Goal: Information Seeking & Learning: Find specific fact

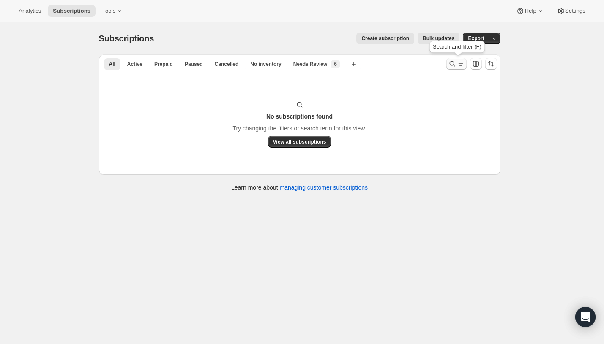
click at [453, 64] on icon "Search and filter results" at bounding box center [452, 64] width 8 height 8
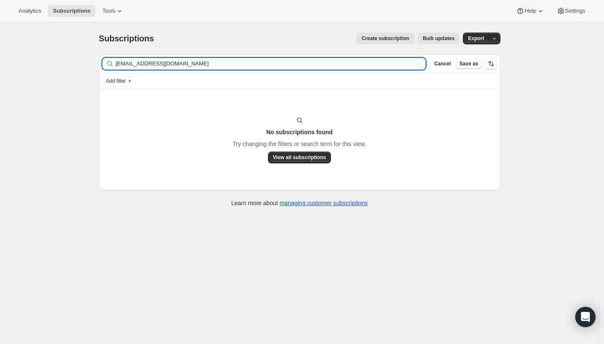
click at [309, 63] on input "[EMAIL_ADDRESS][DOMAIN_NAME]" at bounding box center [271, 64] width 310 height 12
click at [365, 63] on input "Tins with a blue bottom are produced in our world-class partner facility, using…" at bounding box center [263, 64] width 295 height 12
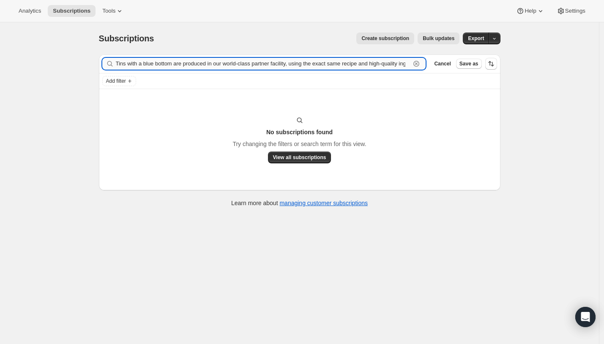
click at [365, 63] on input "Tins with a blue bottom are produced in our world-class partner facility, using…" at bounding box center [263, 64] width 295 height 12
paste input "[EMAIL_ADDRESS][DOMAIN_NAME]"
type input "[EMAIL_ADDRESS][DOMAIN_NAME]"
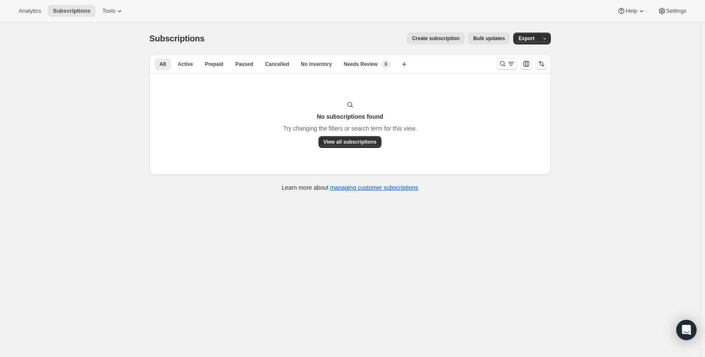
click at [496, 66] on div at bounding box center [522, 63] width 57 height 17
click at [505, 64] on icon "Search and filter results" at bounding box center [503, 64] width 8 height 8
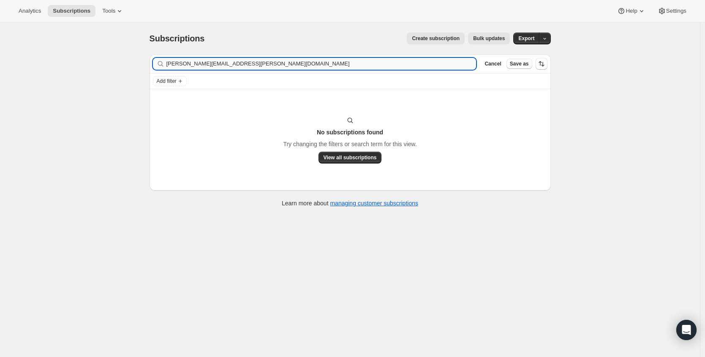
click at [236, 62] on input "rosie.nicolson@hotmail.com" at bounding box center [322, 64] width 310 height 12
type input "111251030394"
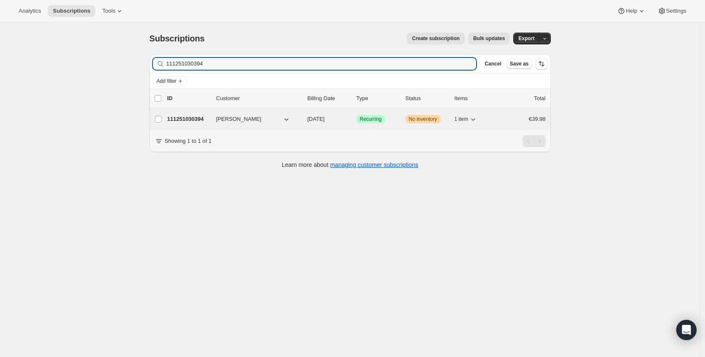
click at [178, 119] on p "111251030394" at bounding box center [188, 119] width 42 height 8
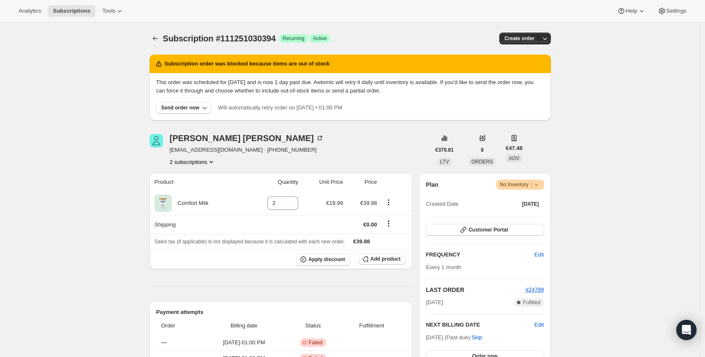
click at [198, 149] on span "ruthbrennanbond@gmail.com · +353838748541" at bounding box center [247, 150] width 154 height 8
click at [175, 154] on div "Ruth Brennan ruthbrennanbond@gmail.com · +353838748541 2 subscriptions" at bounding box center [247, 150] width 154 height 32
drag, startPoint x: 172, startPoint y: 151, endPoint x: 248, endPoint y: 150, distance: 76.1
click at [248, 150] on span "ruthbrennanbond@gmail.com · +353838748541" at bounding box center [247, 150] width 154 height 8
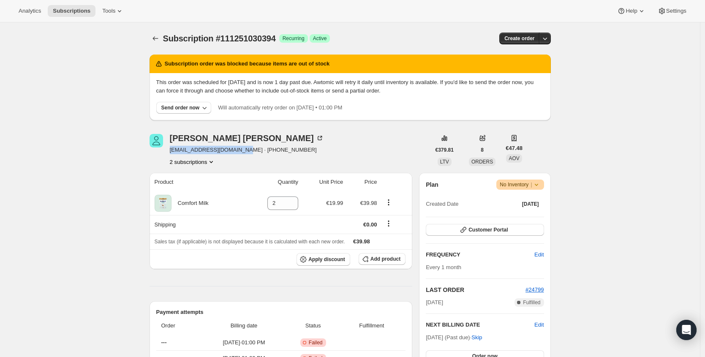
copy span "ruthbrennanbond@gmail.com"
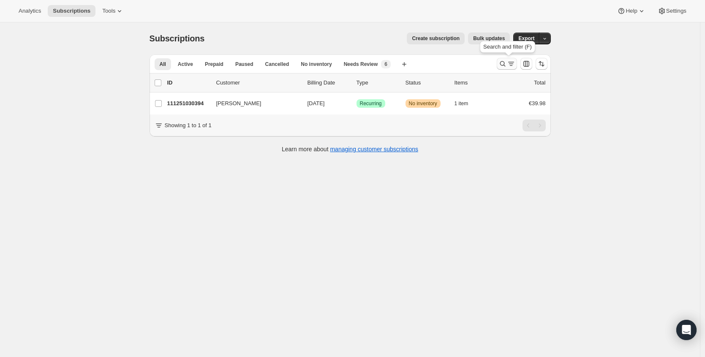
click at [500, 64] on button "Search and filter results" at bounding box center [507, 64] width 20 height 12
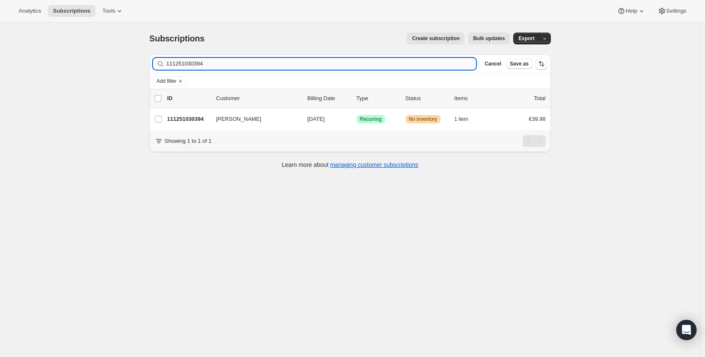
click at [262, 63] on input "111251030394" at bounding box center [322, 64] width 310 height 12
type input "111105933690"
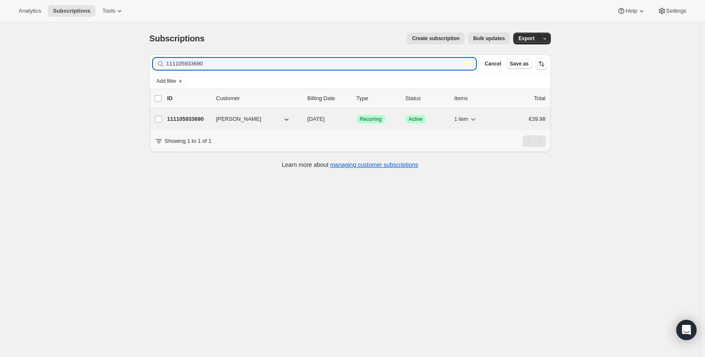
click at [197, 118] on p "111105933690" at bounding box center [188, 119] width 42 height 8
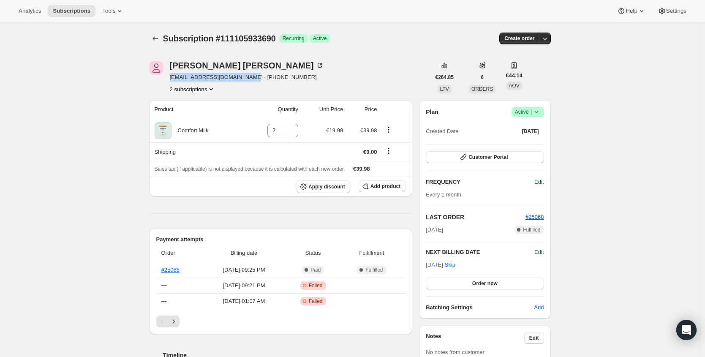
drag, startPoint x: 172, startPoint y: 78, endPoint x: 251, endPoint y: 81, distance: 79.5
click at [251, 81] on span "jessicaasmithh788@gmail.com · +353851840355" at bounding box center [247, 77] width 154 height 8
copy span "jessicaasmithh788@gmail.com"
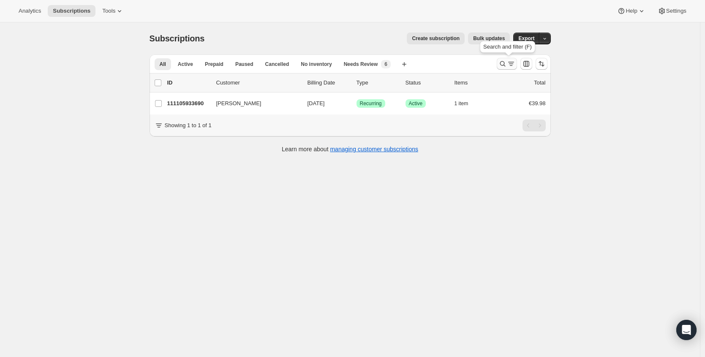
click at [501, 64] on icon "Search and filter results" at bounding box center [503, 64] width 8 height 8
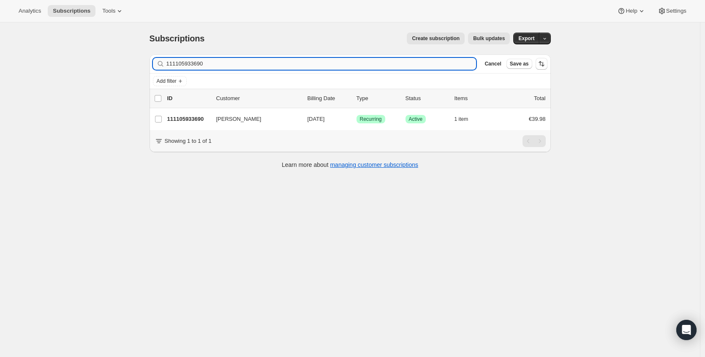
click at [243, 64] on input "111105933690" at bounding box center [322, 64] width 310 height 12
type input "113024074106"
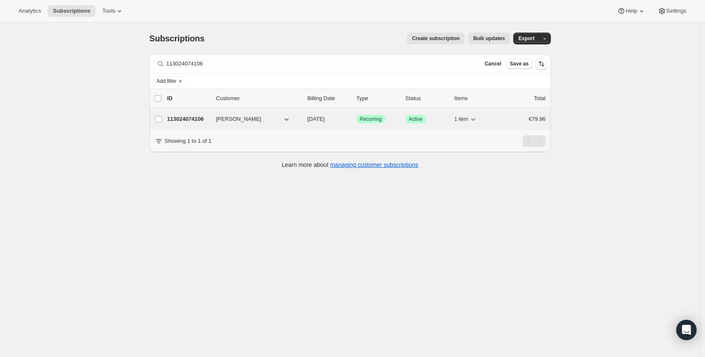
click at [189, 118] on p "113024074106" at bounding box center [188, 119] width 42 height 8
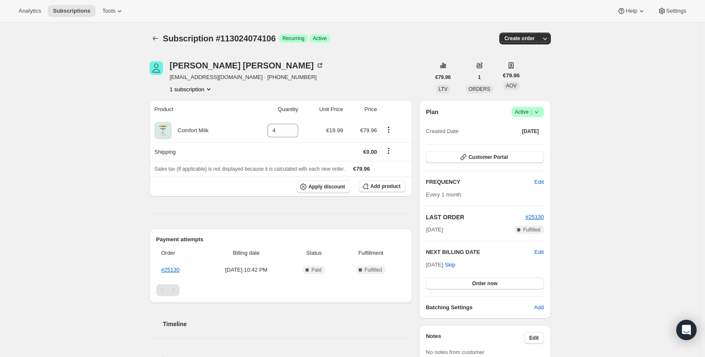
drag, startPoint x: 180, startPoint y: 78, endPoint x: 171, endPoint y: 77, distance: 9.3
click at [180, 78] on span "Shell.whelan22@gmail.com · +353860866369" at bounding box center [247, 77] width 154 height 8
drag, startPoint x: 172, startPoint y: 77, endPoint x: 242, endPoint y: 78, distance: 69.7
click at [242, 78] on span "Shell.whelan22@gmail.com · +353860866369" at bounding box center [247, 77] width 154 height 8
copy span "Shell.whelan22@gmail.com"
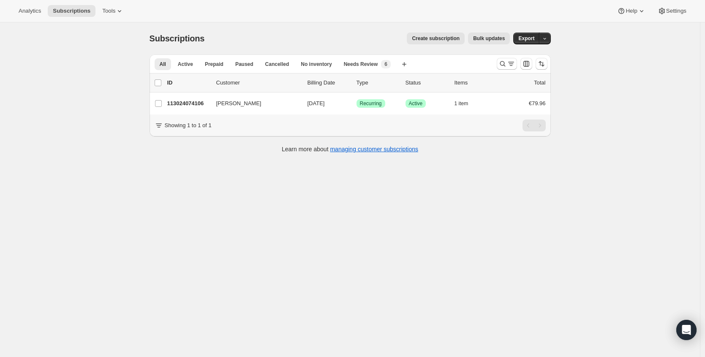
click at [498, 66] on div at bounding box center [522, 63] width 57 height 17
click at [503, 63] on icon "Search and filter results" at bounding box center [503, 64] width 8 height 8
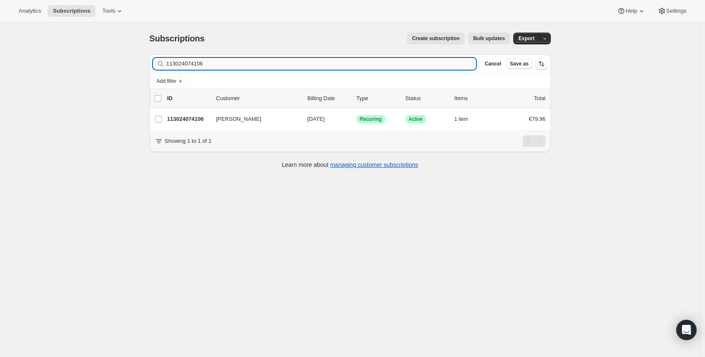
click at [341, 63] on input "113024074106" at bounding box center [322, 64] width 310 height 12
type input "107815666042"
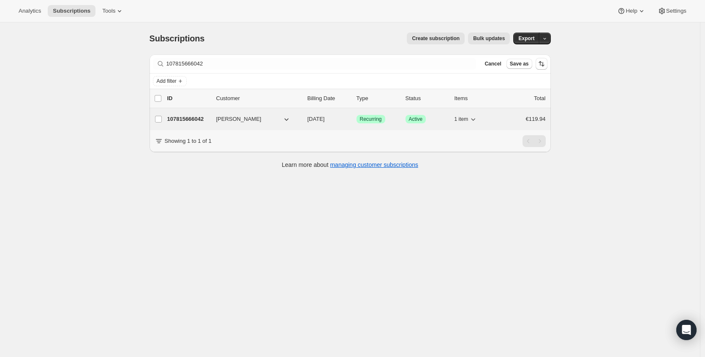
click at [202, 121] on p "107815666042" at bounding box center [188, 119] width 42 height 8
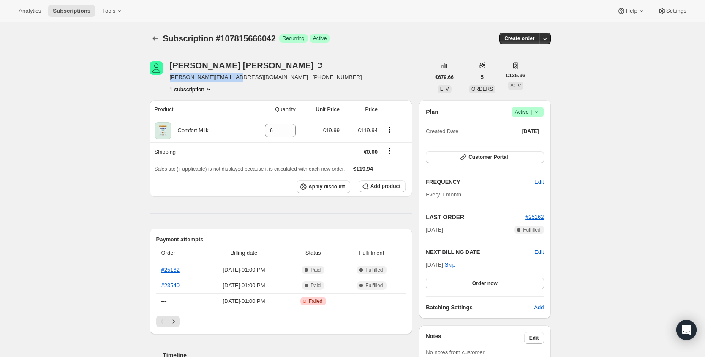
drag, startPoint x: 172, startPoint y: 79, endPoint x: 235, endPoint y: 77, distance: 63.8
click at [235, 77] on div "Leah Duffy leah.duffy01@gmail.com · +353876296949 1 subscription" at bounding box center [290, 77] width 281 height 32
copy span "leah.duffy01@gmail.com"
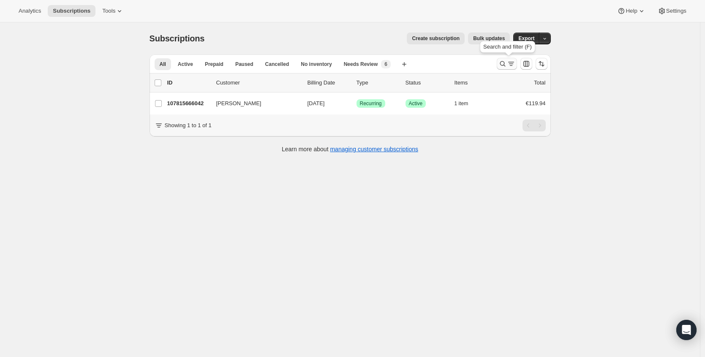
click at [503, 62] on icon "Search and filter results" at bounding box center [503, 64] width 8 height 8
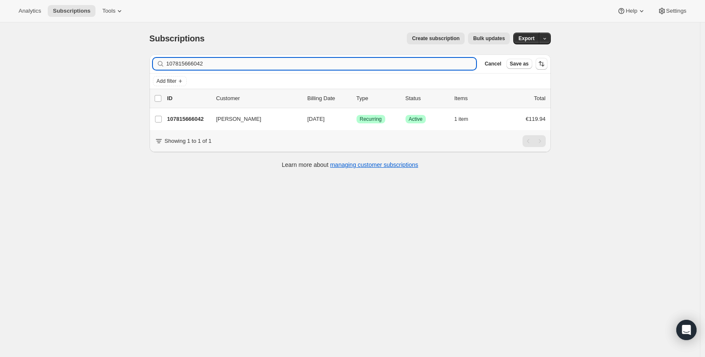
click at [201, 62] on input "107815666042" at bounding box center [322, 64] width 310 height 12
type input "105305670010"
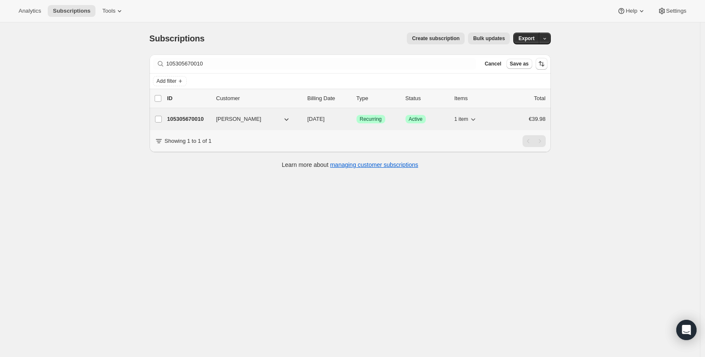
click at [189, 115] on p "105305670010" at bounding box center [188, 119] width 42 height 8
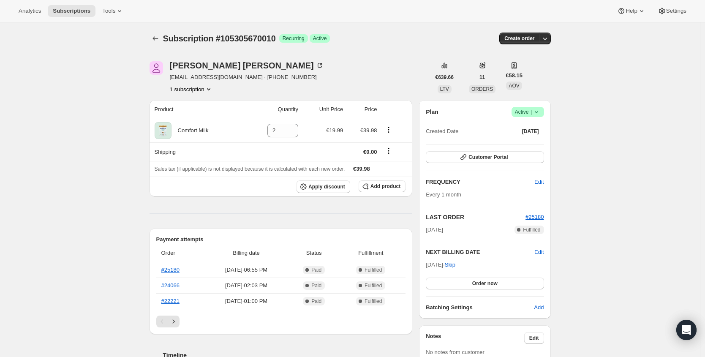
click at [193, 76] on span "ahmed_ramzi89@hotmail.com · +353832076465" at bounding box center [247, 77] width 154 height 8
click at [236, 83] on div "Ahmed Mahfouz ahmed_ramzi89@hotmail.com · +353832076465 1 subscription" at bounding box center [247, 77] width 154 height 32
drag, startPoint x: 251, startPoint y: 77, endPoint x: 172, endPoint y: 77, distance: 78.6
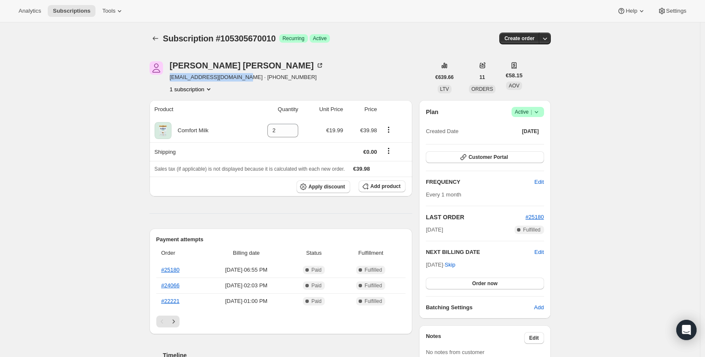
click at [172, 77] on span "ahmed_ramzi89@hotmail.com · +353832076465" at bounding box center [247, 77] width 154 height 8
copy span "ahmed_ramzi89@hotmail.com"
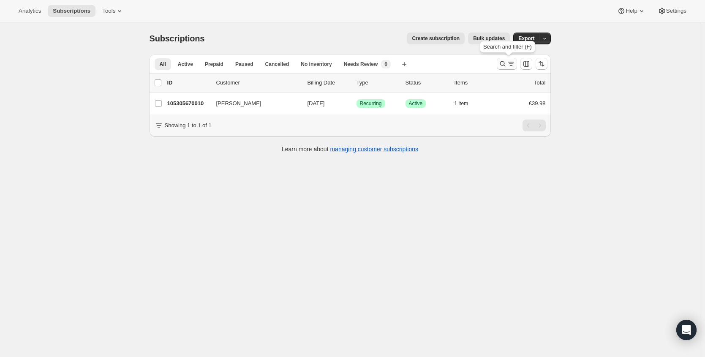
click at [502, 64] on icon "Search and filter results" at bounding box center [503, 64] width 8 height 8
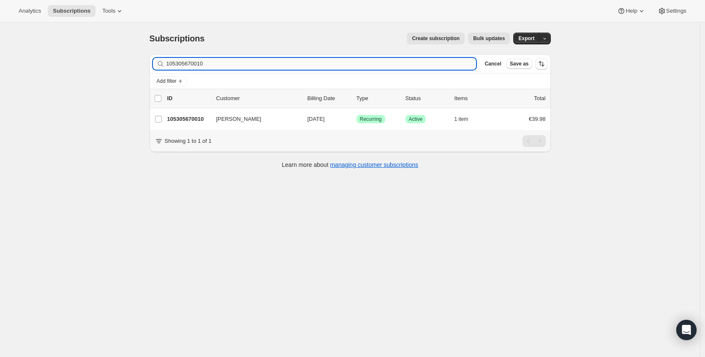
click at [248, 65] on input "105305670010" at bounding box center [322, 64] width 310 height 12
type input "105514893690"
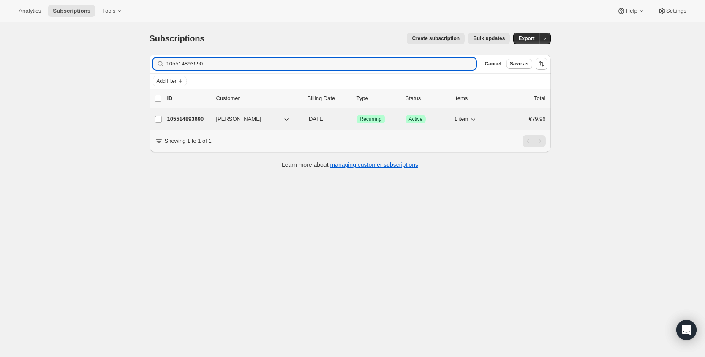
click at [189, 115] on p "105514893690" at bounding box center [188, 119] width 42 height 8
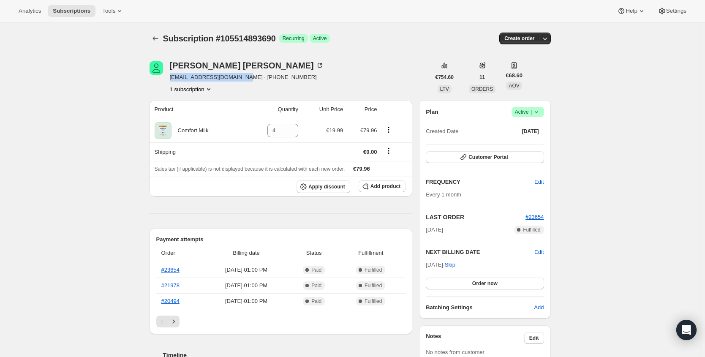
drag, startPoint x: 172, startPoint y: 77, endPoint x: 242, endPoint y: 75, distance: 69.8
click at [242, 75] on span "lisavcallanan@hotmail.com · +353872299375" at bounding box center [247, 77] width 154 height 8
copy span "lisavcallanan@hotmail.com"
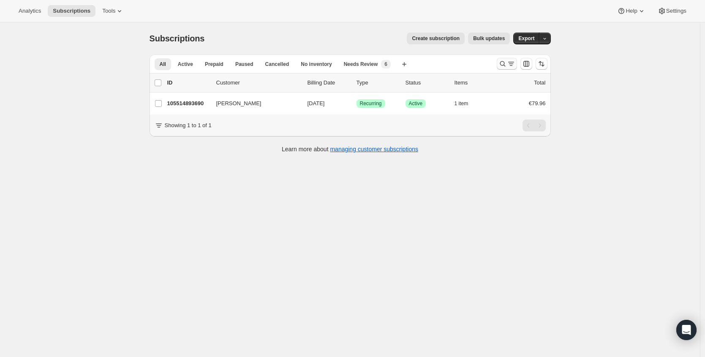
click at [503, 70] on div at bounding box center [522, 63] width 57 height 17
drag, startPoint x: 504, startPoint y: 66, endPoint x: 357, endPoint y: 87, distance: 148.7
click at [504, 66] on icon "Search and filter results" at bounding box center [502, 63] width 5 height 5
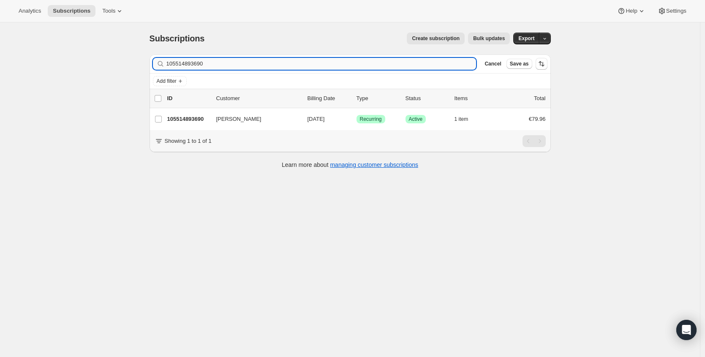
drag, startPoint x: 290, startPoint y: 71, endPoint x: 292, endPoint y: 68, distance: 4.8
click at [290, 71] on div "Filter subscribers 105514893690 Clear Cancel Save as" at bounding box center [351, 64] width 402 height 19
click at [292, 68] on input "105514893690" at bounding box center [314, 64] width 295 height 12
paste input "13210589562"
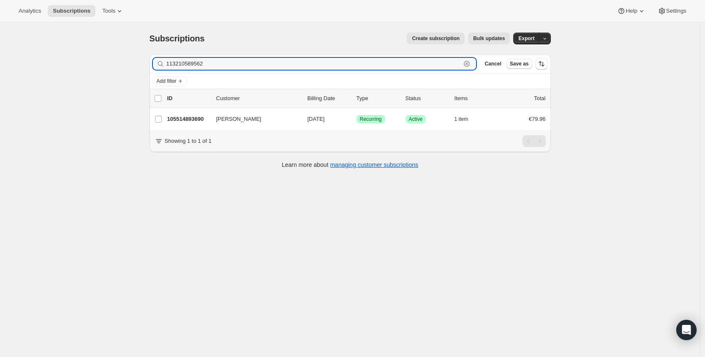
type input "113210589562"
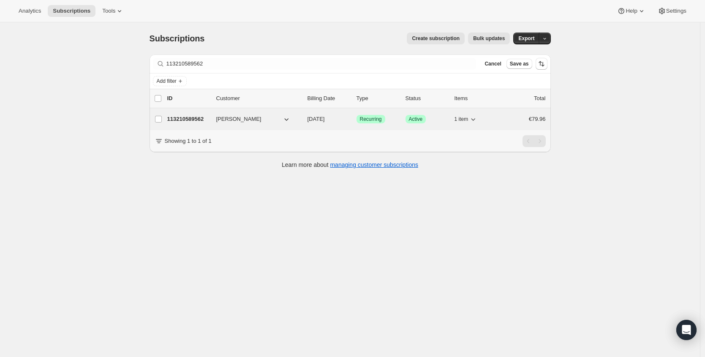
click at [194, 121] on p "113210589562" at bounding box center [188, 119] width 42 height 8
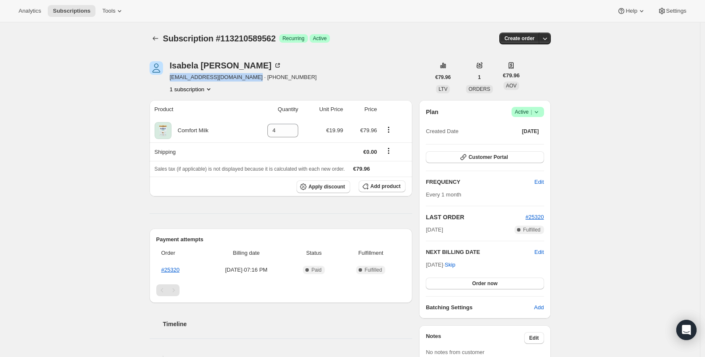
drag, startPoint x: 171, startPoint y: 77, endPoint x: 248, endPoint y: 78, distance: 77.4
click at [249, 78] on div "Isabela Felix isabelabastosfelix@gmail.com · +353851904273 1 subscription" at bounding box center [290, 77] width 281 height 32
copy span "isabelabastosfelix@gmail.com"
